Goal: Obtain resource: Download file/media

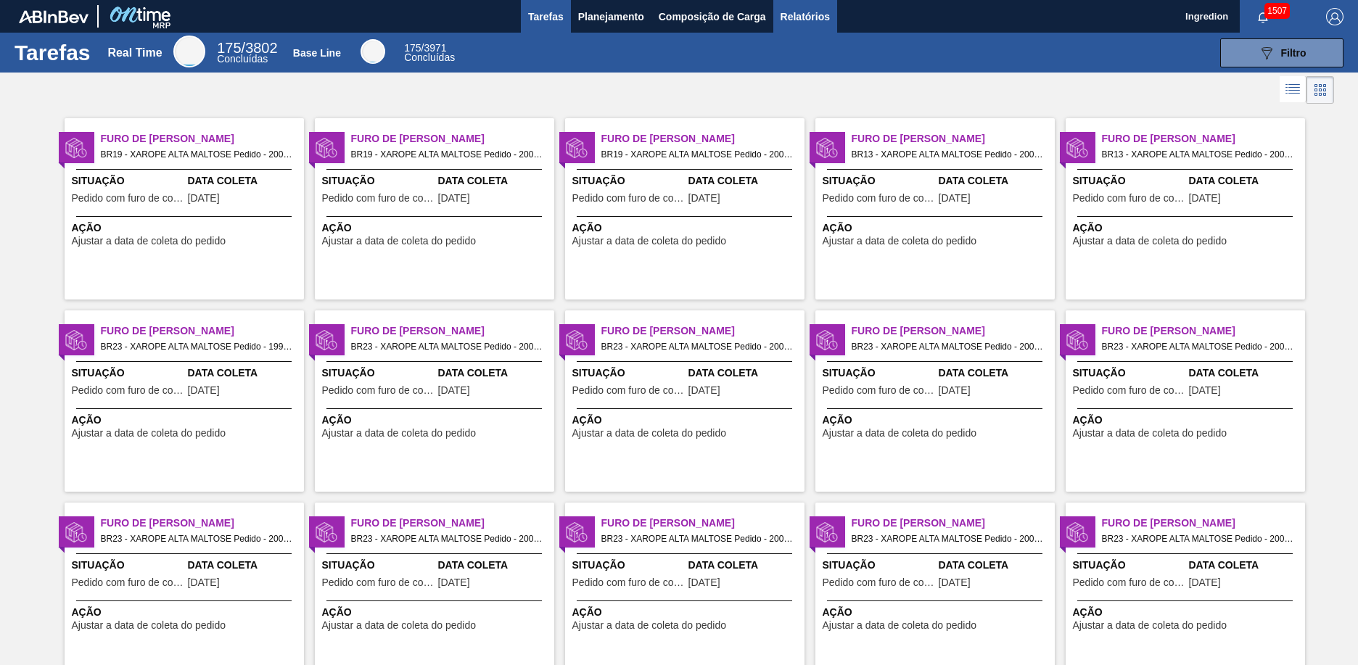
click at [804, 16] on span "Relatórios" at bounding box center [805, 16] width 49 height 17
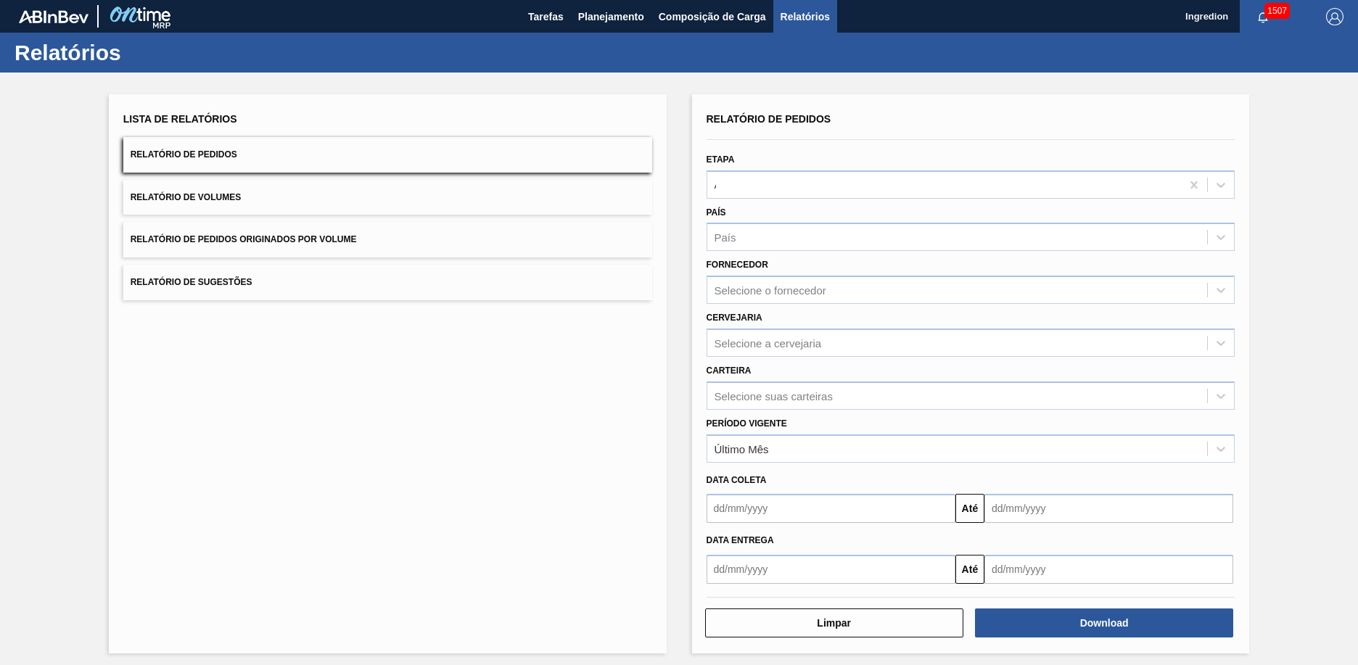
type input "Aguardando Faturamento"
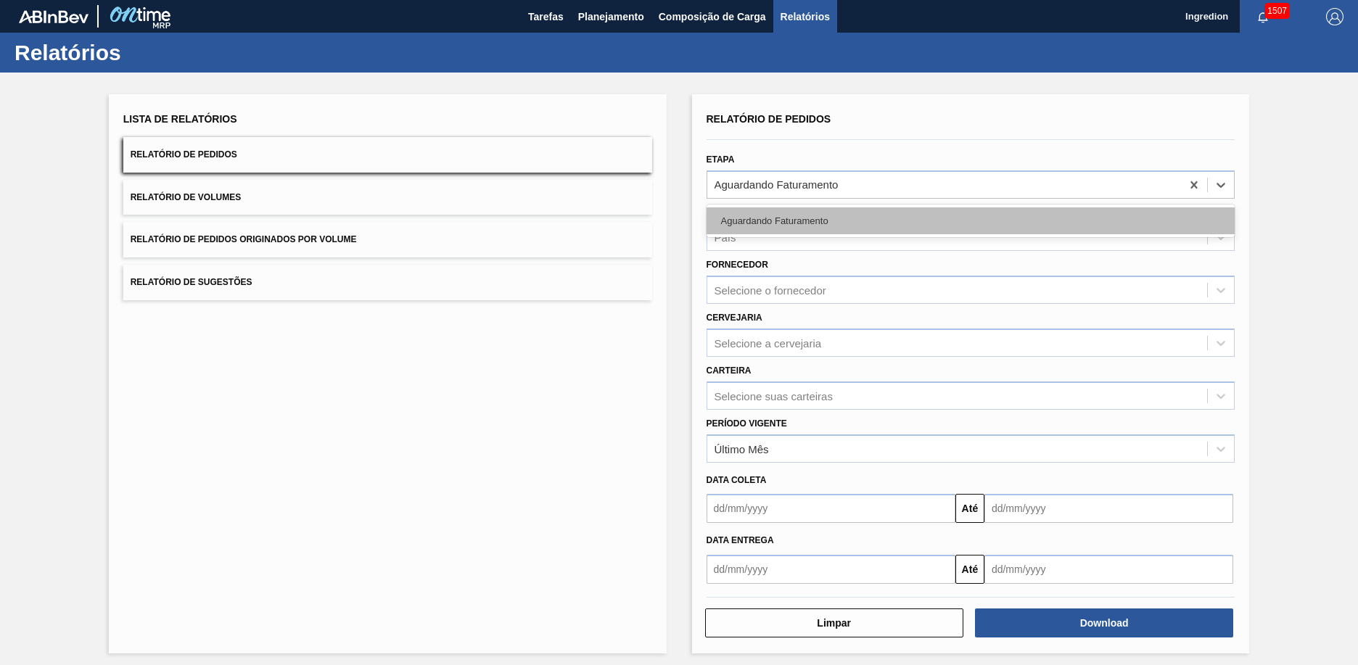
click at [969, 221] on div "Aguardando Faturamento" at bounding box center [971, 220] width 529 height 27
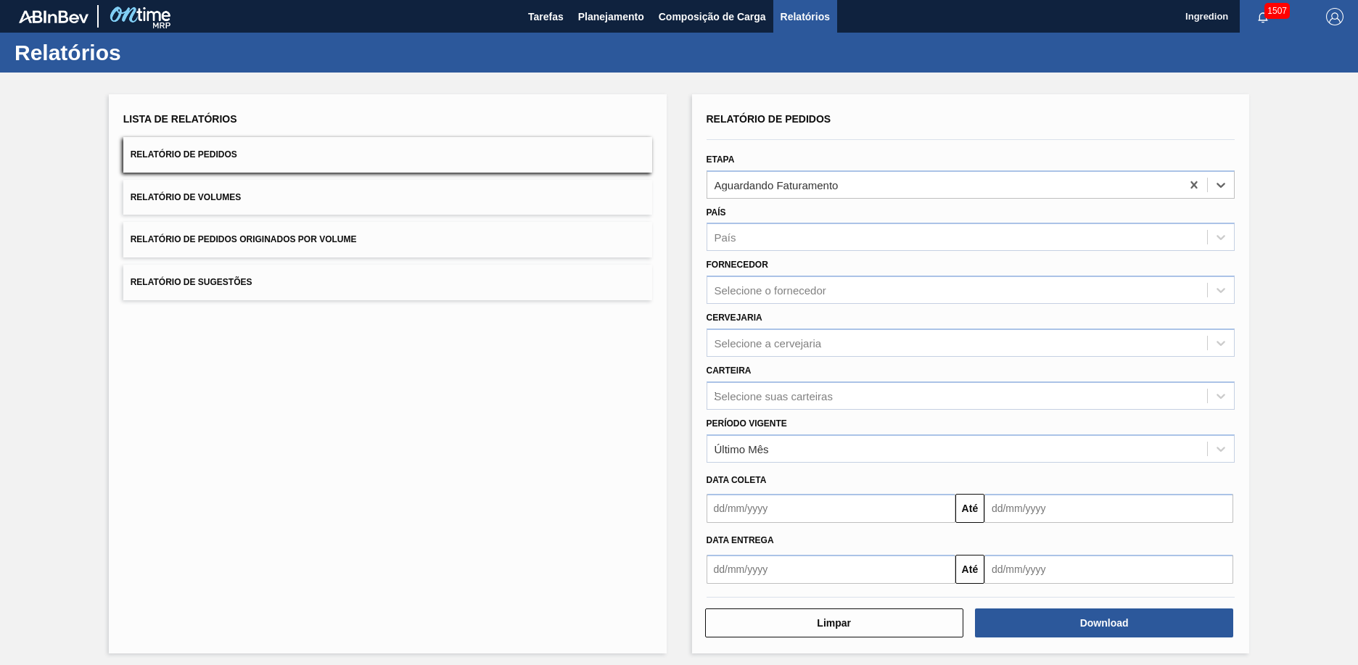
type input "Xarope"
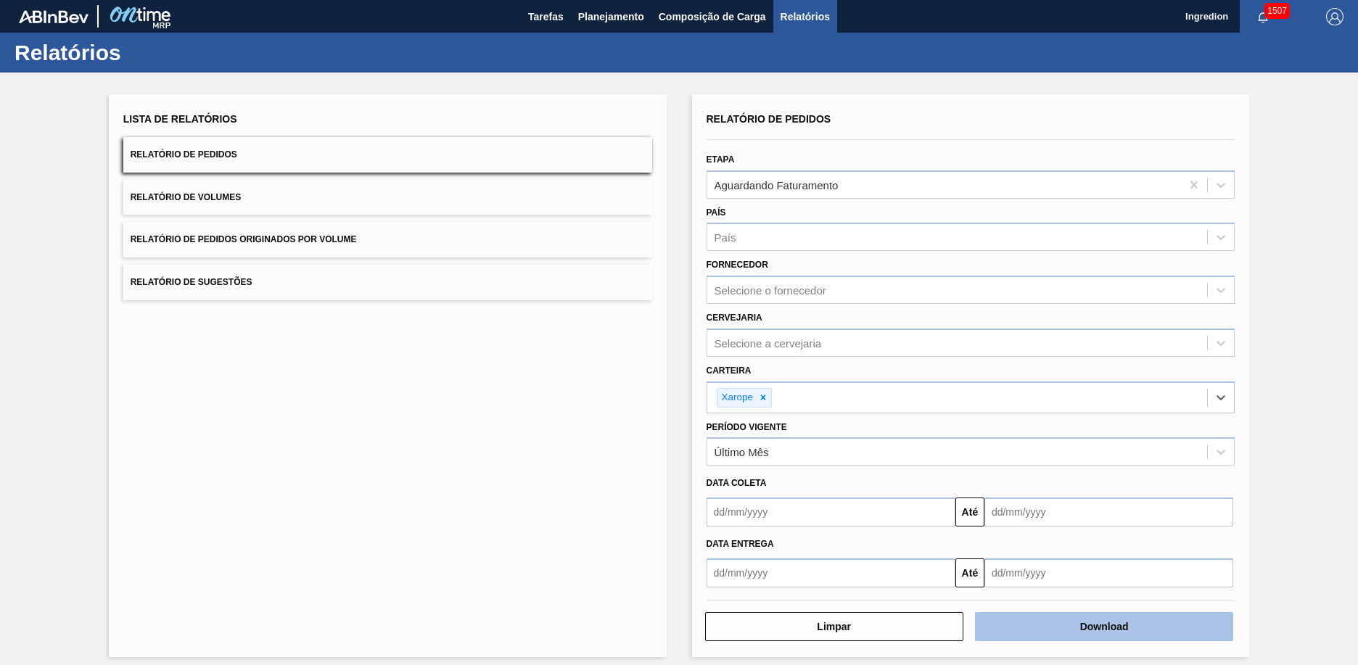
click at [1102, 627] on button "Download" at bounding box center [1104, 626] width 258 height 29
